Goal: Task Accomplishment & Management: Manage account settings

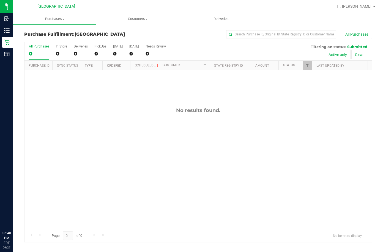
click at [228, 148] on div "No results found." at bounding box center [197, 168] width 347 height 196
drag, startPoint x: 305, startPoint y: 66, endPoint x: 300, endPoint y: 100, distance: 34.6
click at [305, 66] on link "Filter" at bounding box center [307, 65] width 9 height 9
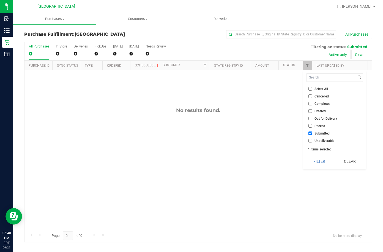
click at [310, 89] on input "Select All" at bounding box center [310, 89] width 4 height 4
checkbox input "true"
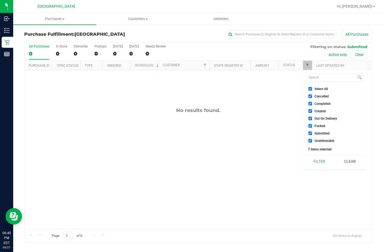
checkbox input "true"
click at [310, 89] on input "Select All" at bounding box center [310, 89] width 4 height 4
checkbox input "false"
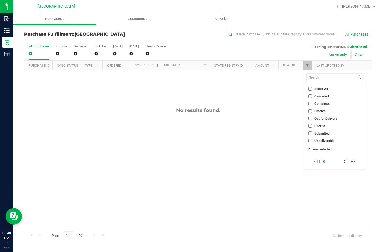
checkbox input "false"
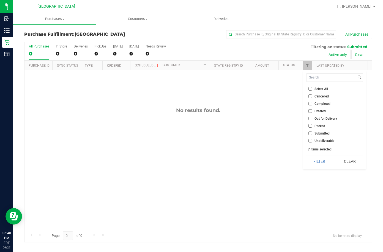
checkbox input "false"
click at [312, 126] on label "Packed" at bounding box center [316, 126] width 17 height 4
click at [312, 126] on input "Packed" at bounding box center [310, 126] width 4 height 4
checkbox input "true"
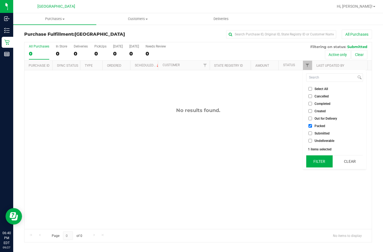
click at [317, 161] on button "Filter" at bounding box center [319, 162] width 26 height 12
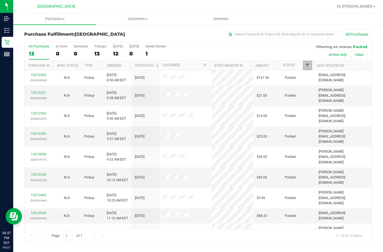
click at [306, 66] on span "Filter" at bounding box center [307, 65] width 4 height 4
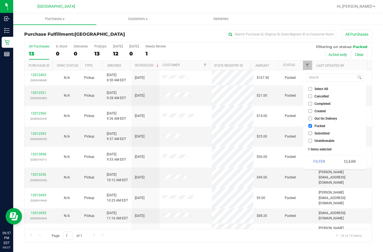
click at [311, 87] on input "Select All" at bounding box center [310, 89] width 4 height 4
checkbox input "true"
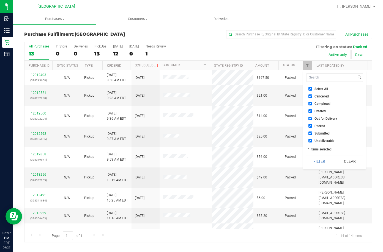
checkbox input "true"
click at [311, 87] on input "Select All" at bounding box center [310, 89] width 4 height 4
checkbox input "false"
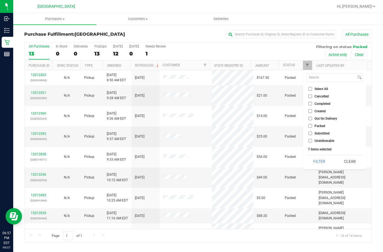
checkbox input "false"
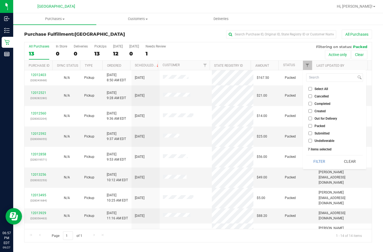
checkbox input "false"
click at [312, 135] on label "Submitted" at bounding box center [318, 134] width 21 height 4
click at [312, 135] on input "Submitted" at bounding box center [310, 134] width 4 height 4
checkbox input "true"
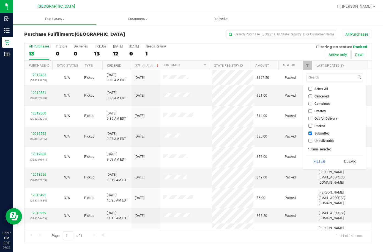
click at [319, 168] on div "Select All Cancelled Completed Created Out for Delivery Packed Submitted Undeli…" at bounding box center [334, 119] width 63 height 99
click at [318, 166] on button "Filter" at bounding box center [319, 162] width 26 height 12
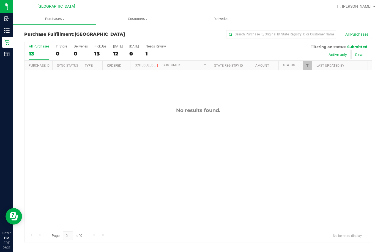
drag, startPoint x: 206, startPoint y: 97, endPoint x: 122, endPoint y: 39, distance: 102.6
click at [201, 91] on div "No results found." at bounding box center [197, 168] width 347 height 196
click at [158, 98] on div "No results found." at bounding box center [197, 168] width 347 height 196
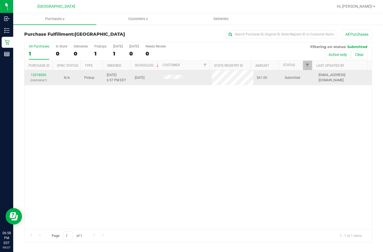
click at [35, 77] on div "12018006 (328538067)" at bounding box center [38, 78] width 21 height 10
click at [34, 77] on link "12018006" at bounding box center [38, 75] width 15 height 4
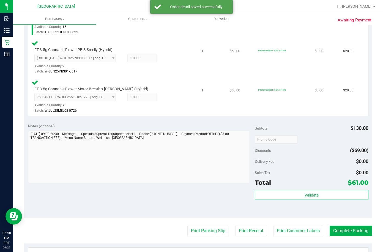
scroll to position [220, 0]
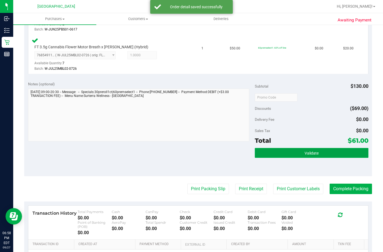
click at [278, 157] on button "Validate" at bounding box center [311, 153] width 113 height 10
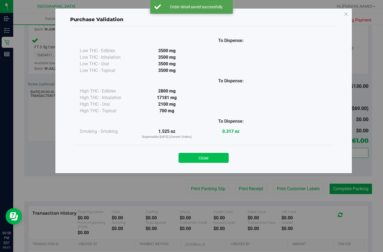
click at [213, 162] on button "Close" at bounding box center [203, 158] width 50 height 10
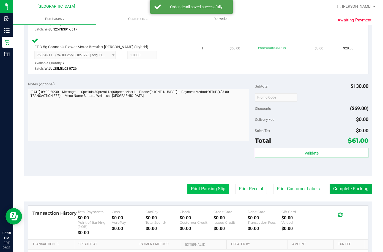
click at [203, 188] on button "Print Packing Slip" at bounding box center [208, 189] width 42 height 10
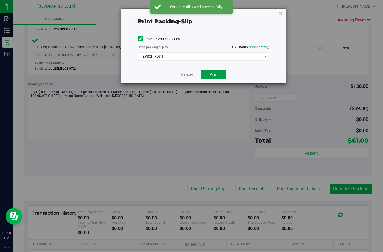
click at [209, 75] on button "Print" at bounding box center [213, 74] width 25 height 9
click at [187, 73] on link "Cancel" at bounding box center [187, 75] width 12 height 6
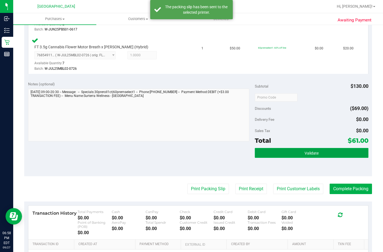
click at [266, 152] on button "Validate" at bounding box center [311, 153] width 113 height 10
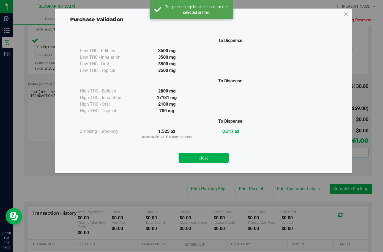
drag, startPoint x: 215, startPoint y: 158, endPoint x: 200, endPoint y: 145, distance: 19.1
click at [215, 157] on button "Close" at bounding box center [203, 158] width 50 height 10
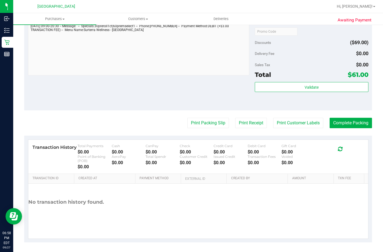
scroll to position [287, 0]
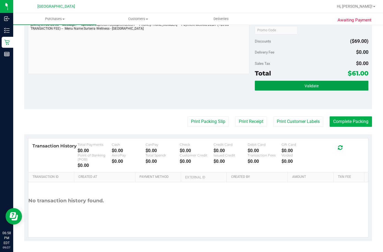
click at [283, 88] on button "Validate" at bounding box center [311, 86] width 113 height 10
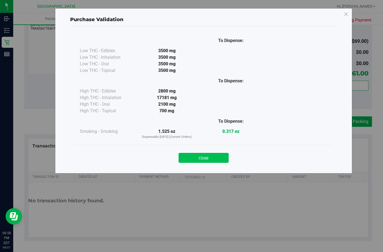
click at [214, 159] on button "Close" at bounding box center [203, 158] width 50 height 10
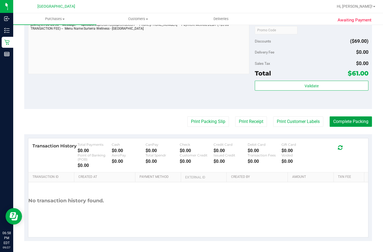
drag, startPoint x: 341, startPoint y: 124, endPoint x: 347, endPoint y: 124, distance: 5.2
click at [344, 124] on button "Complete Packing" at bounding box center [350, 122] width 42 height 10
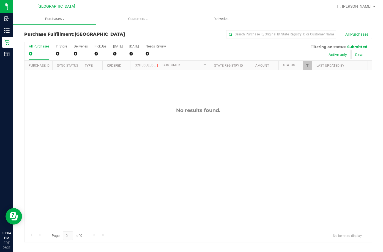
click at [111, 96] on div "No results found." at bounding box center [197, 168] width 347 height 196
click at [303, 66] on link "Filter" at bounding box center [307, 65] width 9 height 9
click at [183, 143] on div "No results found." at bounding box center [197, 168] width 347 height 196
click at [308, 64] on span "Filter" at bounding box center [307, 65] width 4 height 4
click at [241, 129] on div "No results found." at bounding box center [197, 168] width 347 height 196
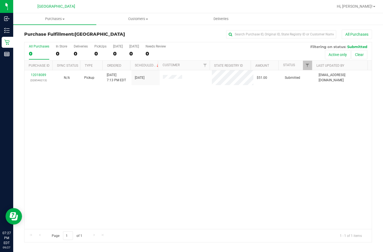
drag, startPoint x: 120, startPoint y: 86, endPoint x: 99, endPoint y: 87, distance: 20.4
click at [116, 85] on div "12018089 (328546213) N/A Pickup [DATE] 7:13 PM EDT 9/27/2025 $51.00 Submitted […" at bounding box center [197, 149] width 347 height 159
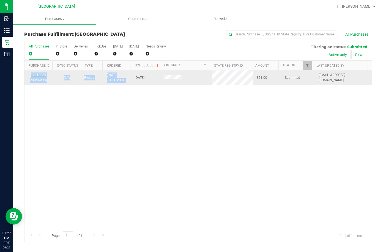
click at [40, 77] on link "12018089" at bounding box center [38, 75] width 15 height 4
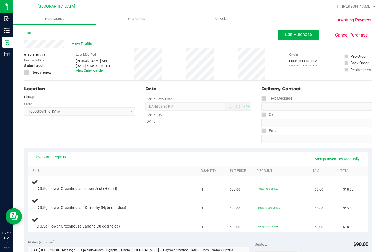
click at [75, 100] on div "Store" at bounding box center [79, 104] width 111 height 8
click at [29, 34] on link "Back" at bounding box center [28, 33] width 8 height 4
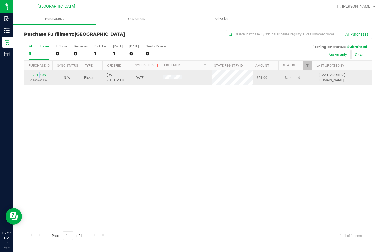
click at [40, 72] on td "12018089 (328546213)" at bounding box center [38, 77] width 28 height 15
click at [44, 73] on link "12018089" at bounding box center [38, 75] width 15 height 4
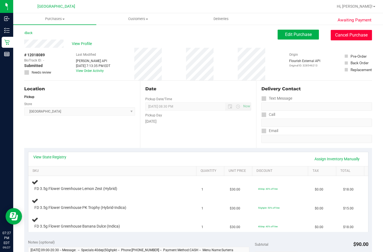
click at [355, 34] on button "Cancel Purchase" at bounding box center [350, 35] width 41 height 10
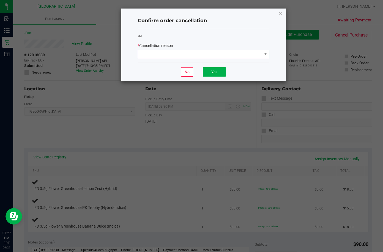
click at [220, 56] on span at bounding box center [200, 54] width 124 height 8
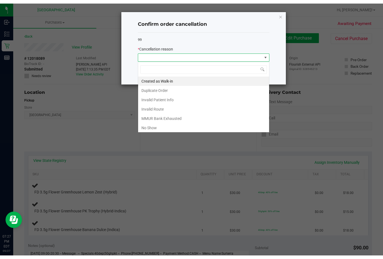
scroll to position [8, 131]
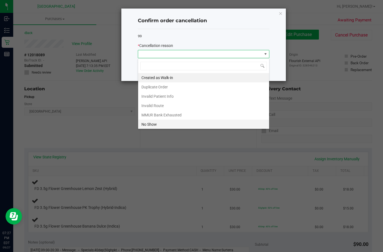
click at [161, 123] on li "No Show" at bounding box center [203, 124] width 131 height 9
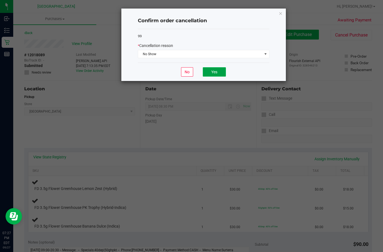
click at [213, 70] on button "Yes" at bounding box center [214, 71] width 23 height 9
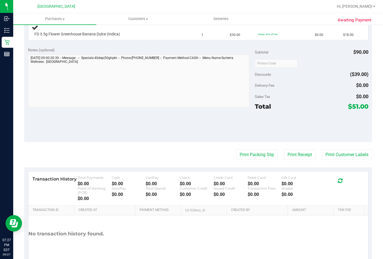
scroll to position [0, 0]
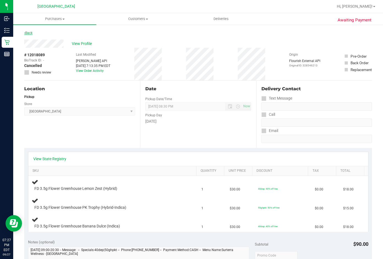
click at [32, 32] on link "Back" at bounding box center [28, 33] width 8 height 4
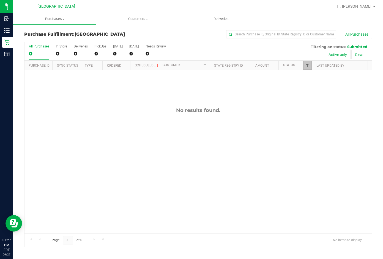
click at [306, 66] on span "Filter" at bounding box center [307, 65] width 4 height 4
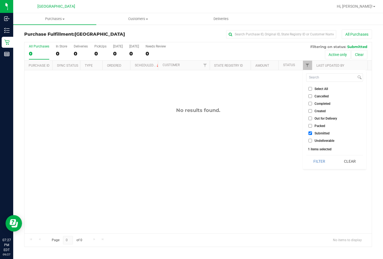
click at [311, 126] on input "Packed" at bounding box center [310, 126] width 4 height 4
click at [315, 159] on button "Filter" at bounding box center [319, 162] width 26 height 12
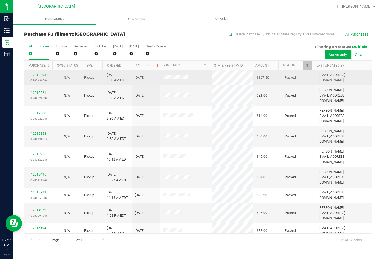
click at [305, 71] on td "Packed" at bounding box center [298, 77] width 34 height 15
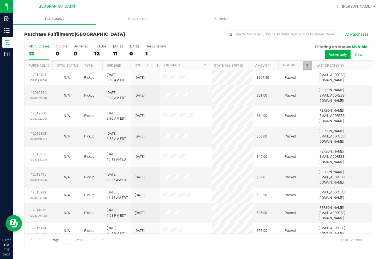
click at [304, 65] on link "Filter" at bounding box center [307, 65] width 9 height 9
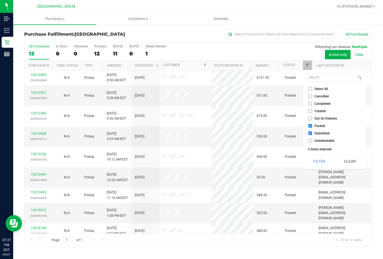
click at [311, 127] on input "Packed" at bounding box center [310, 126] width 4 height 4
checkbox input "false"
click at [318, 162] on button "Filter" at bounding box center [319, 162] width 26 height 12
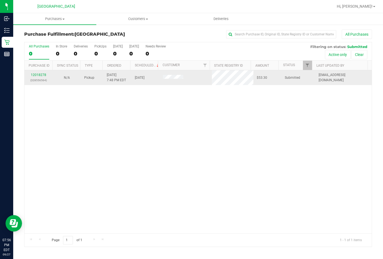
click at [119, 78] on span "[DATE] 7:48 PM EDT" at bounding box center [116, 78] width 19 height 10
click at [44, 76] on link "12018278" at bounding box center [38, 75] width 15 height 4
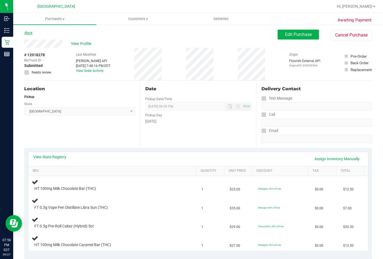
click at [26, 34] on link "Back" at bounding box center [28, 33] width 8 height 4
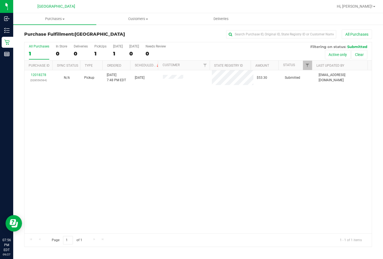
click at [225, 140] on div "12018278 (328556564) N/A Pickup [DATE] 7:48 PM EDT 9/27/2025 $53.30 Submitted […" at bounding box center [197, 152] width 347 height 164
click at [317, 60] on div "Active only Clear" at bounding box center [338, 55] width 57 height 12
click at [307, 69] on link "Filter" at bounding box center [307, 65] width 9 height 9
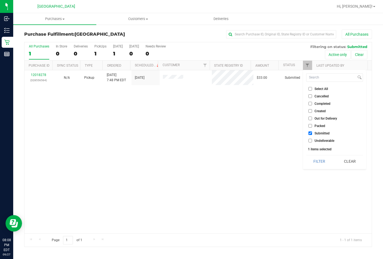
click at [313, 89] on label "Select All" at bounding box center [318, 89] width 20 height 4
click at [312, 89] on input "Select All" at bounding box center [310, 89] width 4 height 4
checkbox input "true"
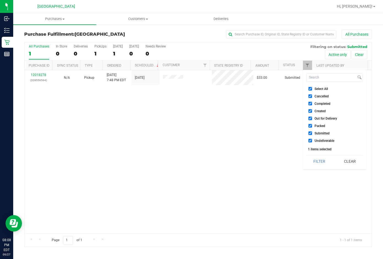
checkbox input "true"
click at [313, 89] on label "Select All" at bounding box center [318, 89] width 20 height 4
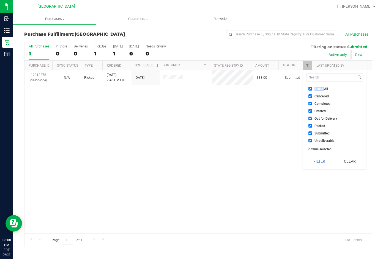
click at [312, 89] on input "Select All" at bounding box center [310, 89] width 4 height 4
checkbox input "false"
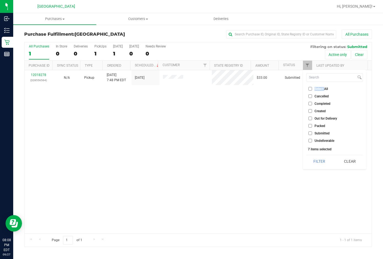
checkbox input "false"
click at [309, 127] on input "Packed" at bounding box center [310, 126] width 4 height 4
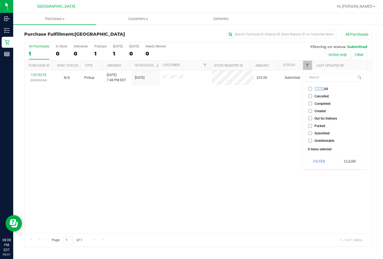
checkbox input "true"
click at [317, 162] on button "Filter" at bounding box center [319, 162] width 26 height 12
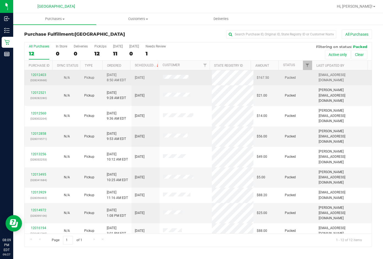
click at [40, 77] on div "12012403 (328243668)" at bounding box center [38, 78] width 21 height 10
click at [39, 75] on link "12012403" at bounding box center [38, 75] width 15 height 4
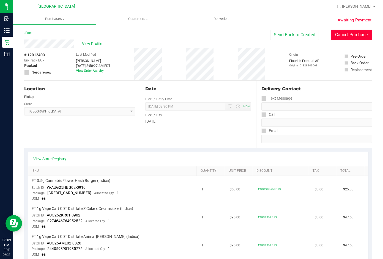
click at [345, 36] on button "Cancel Purchase" at bounding box center [350, 35] width 41 height 10
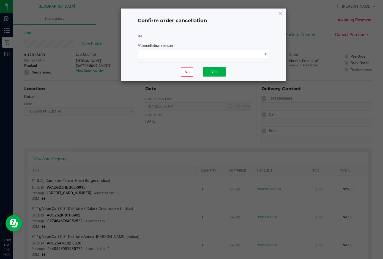
click at [182, 50] on span at bounding box center [200, 54] width 124 height 8
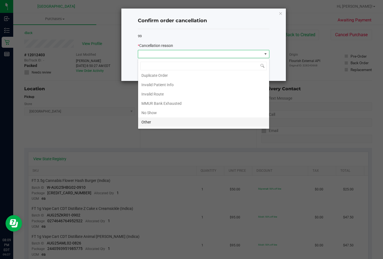
scroll to position [29, 0]
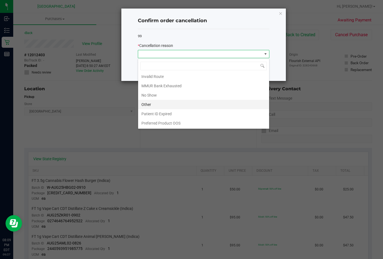
click at [161, 104] on li "Other" at bounding box center [203, 104] width 131 height 9
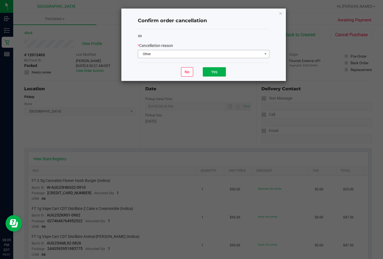
click at [161, 58] on div "99 * Cancellation reason Other" at bounding box center [203, 46] width 131 height 34
click at [161, 57] on span "Other" at bounding box center [200, 54] width 124 height 8
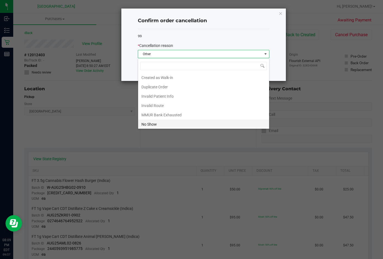
scroll to position [8, 131]
click at [165, 112] on li "No Show" at bounding box center [203, 113] width 131 height 9
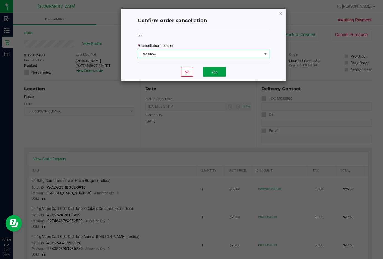
click at [212, 72] on button "Yes" at bounding box center [214, 71] width 23 height 9
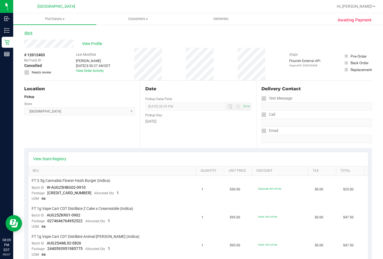
click at [28, 34] on link "Back" at bounding box center [28, 33] width 8 height 4
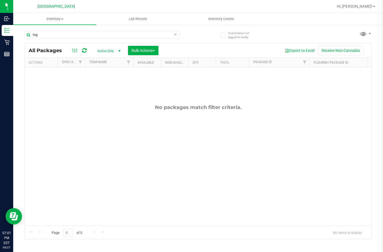
drag, startPoint x: 53, startPoint y: 33, endPoint x: 25, endPoint y: 25, distance: 29.8
click at [25, 25] on inventory "Inventory All packages All inventory Waste log Create inventory Lab Results Inv…" at bounding box center [197, 102] width 369 height 179
type input "mxb"
click at [136, 101] on div "No packages match filter criteria." at bounding box center [197, 165] width 347 height 196
drag, startPoint x: 53, startPoint y: 33, endPoint x: -1, endPoint y: 20, distance: 56.3
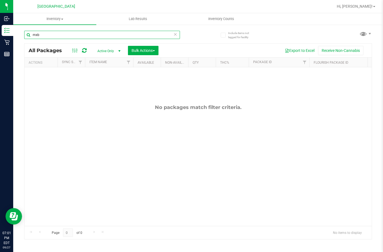
click at [0, 20] on html "Inbound Inventory Retail Reports 07:01 PM EDT 09/27/2025 09/27 Lakeland WC Hi, …" at bounding box center [191, 126] width 383 height 252
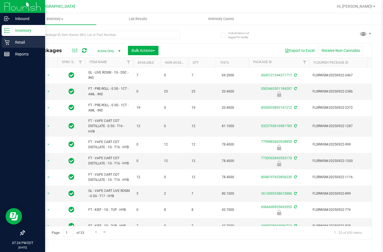
click at [8, 46] on div "Retail" at bounding box center [23, 42] width 43 height 11
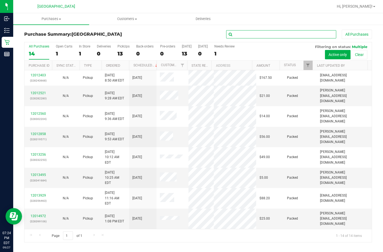
click at [246, 36] on input "text" at bounding box center [281, 34] width 110 height 8
type input "stuart"
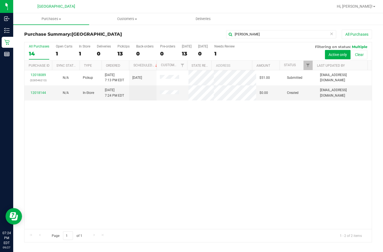
click at [200, 120] on div "12018089 (328546213) N/A Pickup 9/27/2025 7:13 PM EDT 9/27/2025 $51.00 Submitte…" at bounding box center [197, 149] width 347 height 159
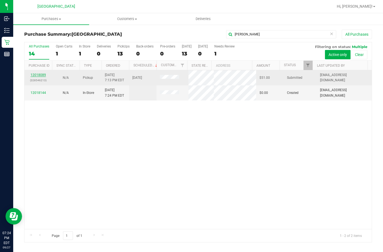
click at [44, 74] on link "12018089" at bounding box center [38, 75] width 15 height 4
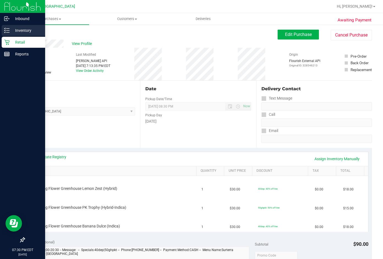
click at [16, 31] on p "Inventory" at bounding box center [26, 30] width 33 height 7
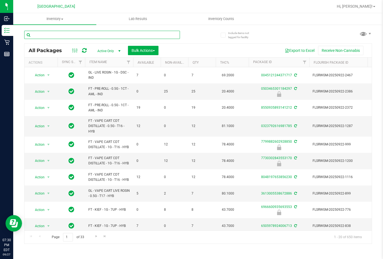
click at [53, 34] on input "text" at bounding box center [102, 35] width 156 height 8
type input "3982970683312118"
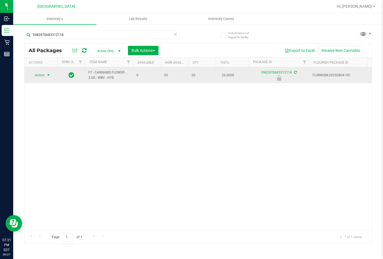
click at [50, 75] on span "select" at bounding box center [48, 75] width 4 height 4
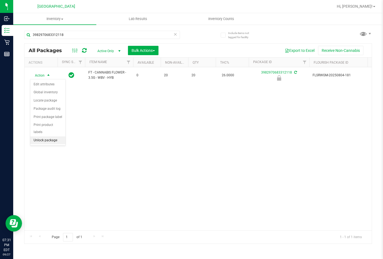
click at [55, 137] on li "Unlock package" at bounding box center [47, 141] width 35 height 8
drag, startPoint x: 97, startPoint y: 30, endPoint x: 54, endPoint y: 23, distance: 43.6
click at [54, 23] on inventory "Inventory All packages All inventory Waste log Create inventory Lab Results Inv…" at bounding box center [197, 102] width 369 height 179
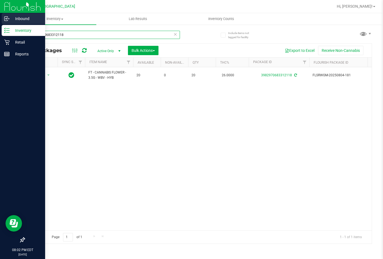
drag, startPoint x: 70, startPoint y: 33, endPoint x: 5, endPoint y: 25, distance: 65.6
click at [5, 25] on div "Inbound Inventory Retail Reports 08:02 PM EDT 09/27/2025 09/27 Lakeland WC Hi, …" at bounding box center [191, 129] width 383 height 259
type input "mbl"
